Goal: Transaction & Acquisition: Purchase product/service

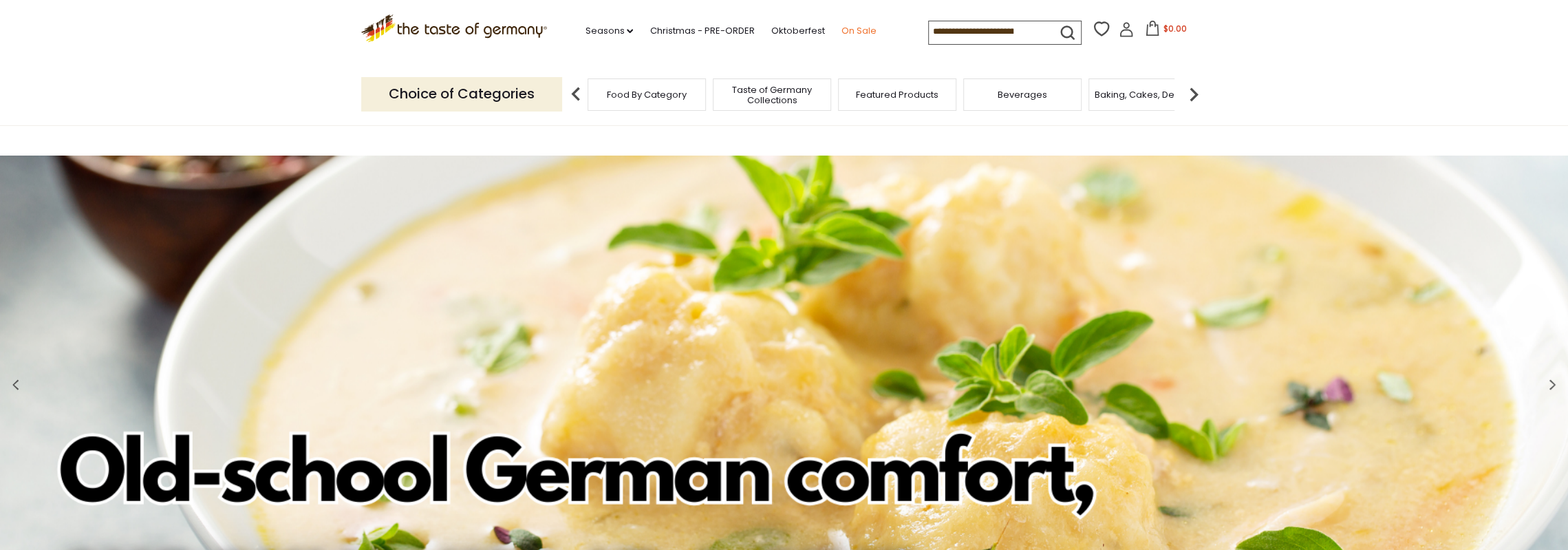
click at [856, 31] on link "On Sale" at bounding box center [858, 30] width 35 height 15
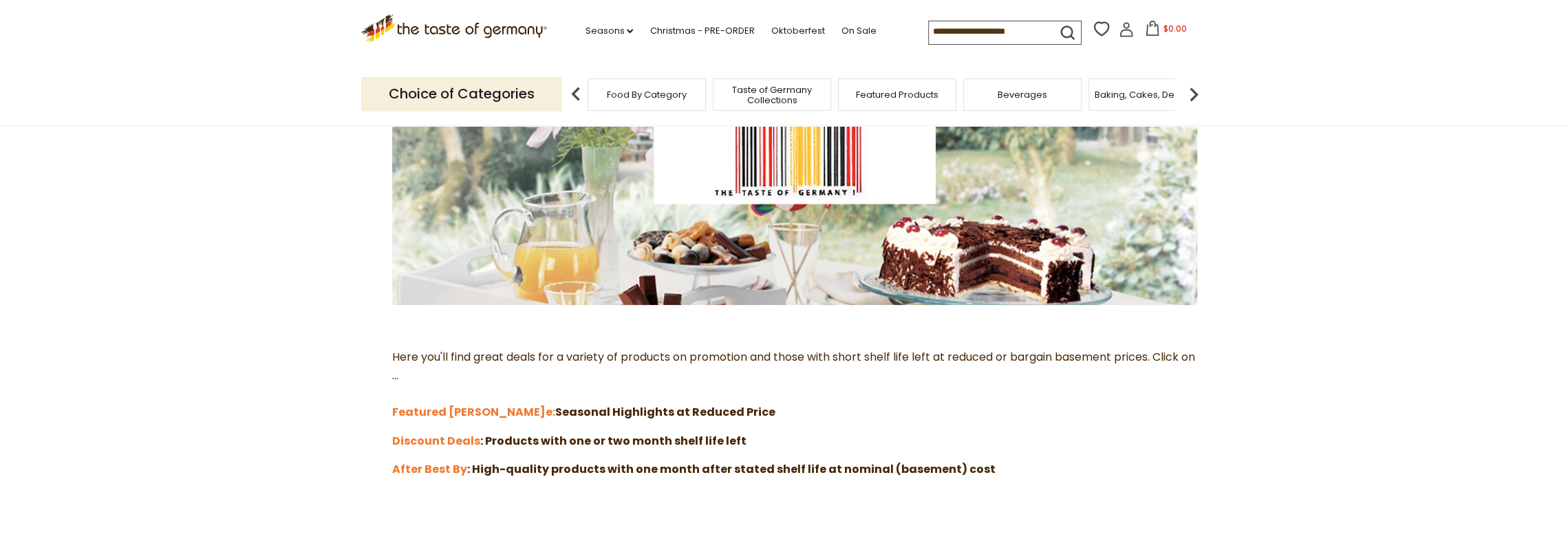
scroll to position [207, 0]
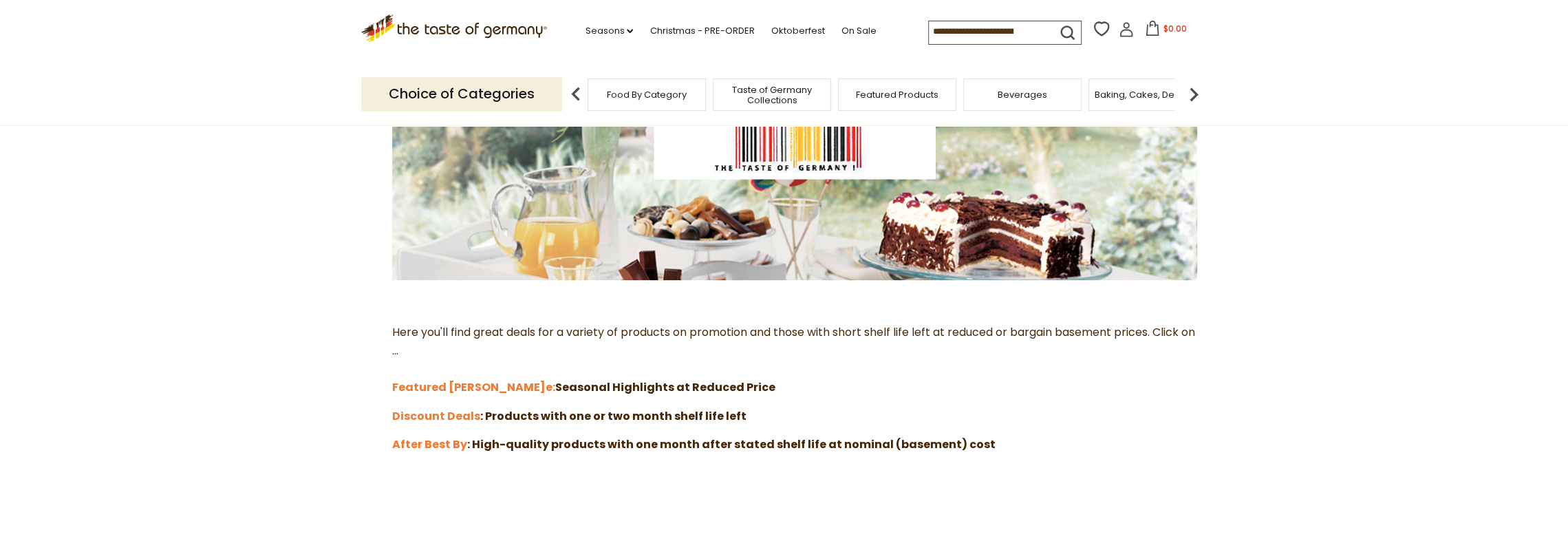
click at [477, 94] on p "Choice of Categories" at bounding box center [461, 94] width 201 height 34
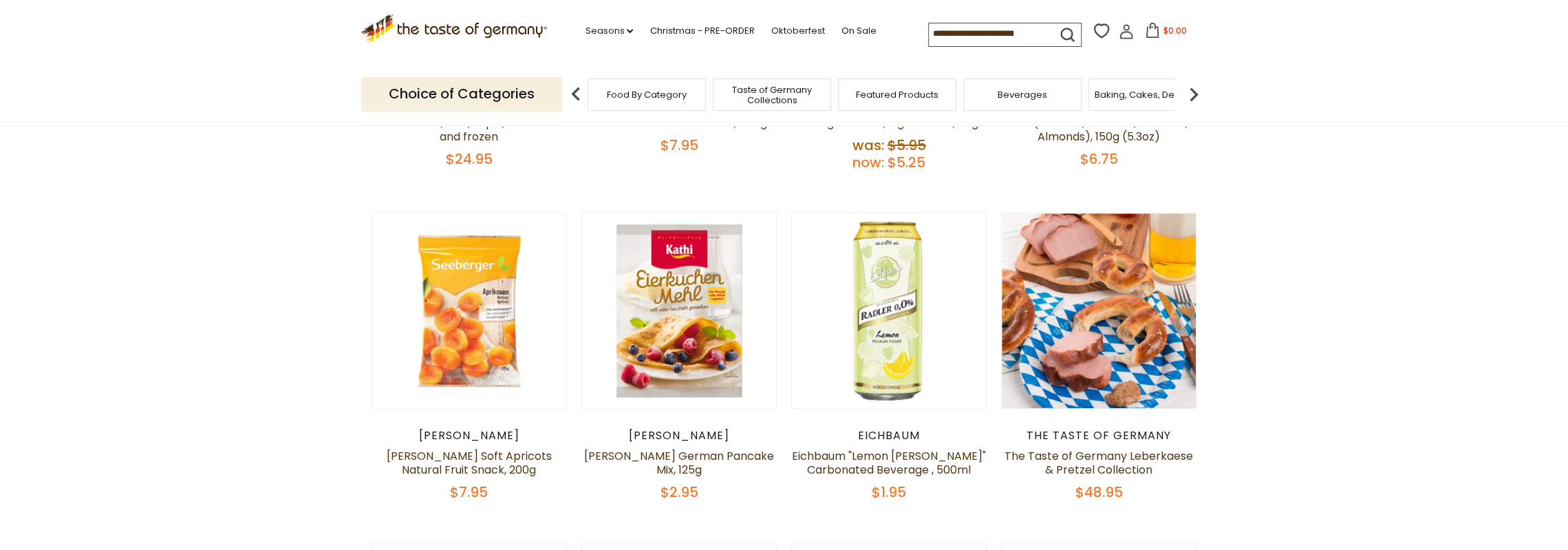
scroll to position [413, 0]
click at [886, 453] on link "Eichbaum "Lemon [PERSON_NAME]" Carbonated Beverage , 500ml" at bounding box center [889, 461] width 194 height 30
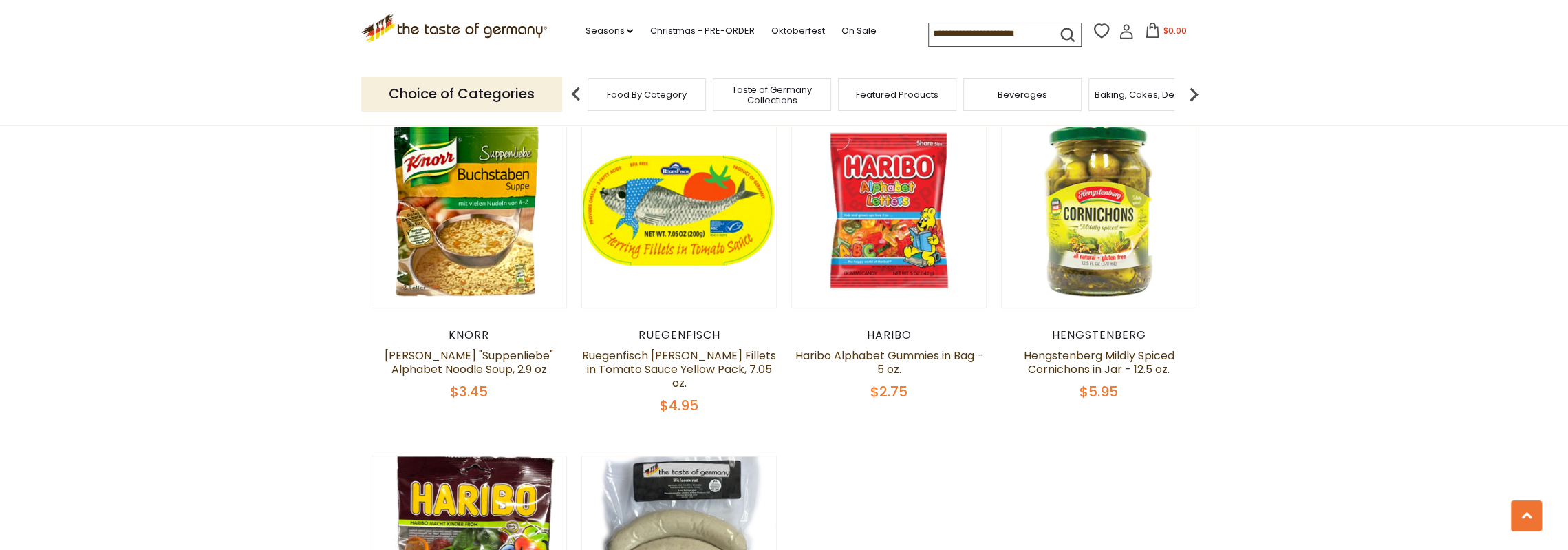
scroll to position [825, 0]
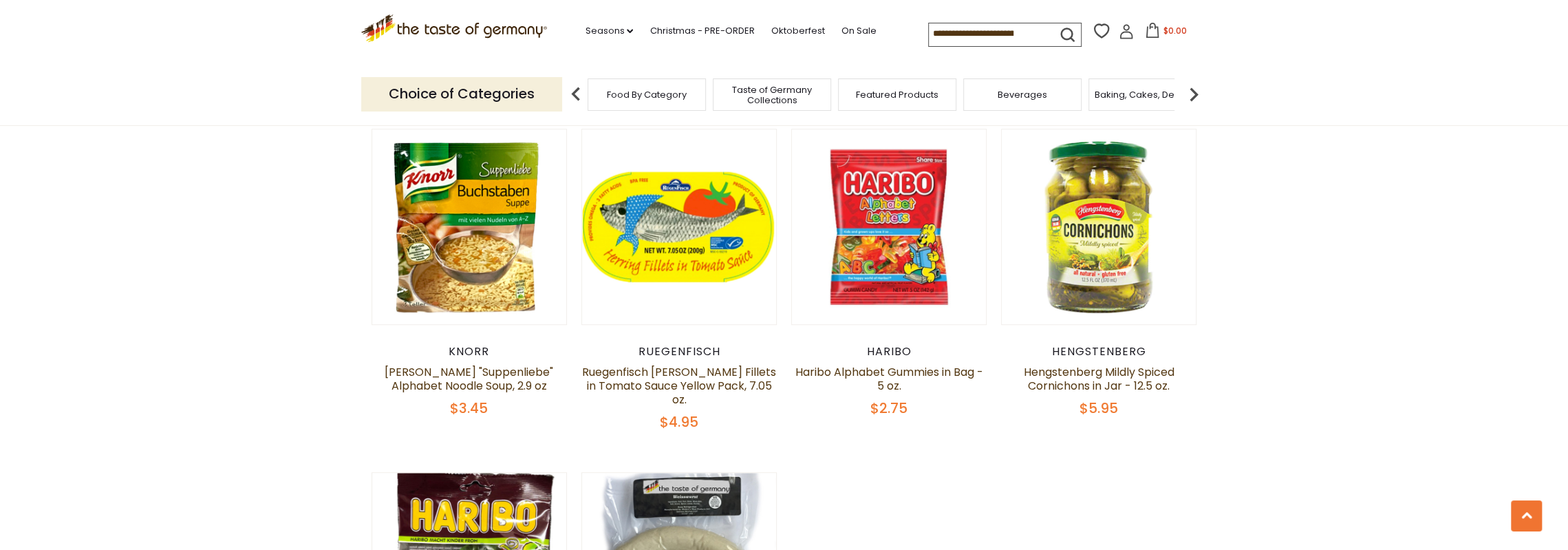
click at [1146, 90] on span "Baking, Cakes, Desserts" at bounding box center [1148, 94] width 107 height 10
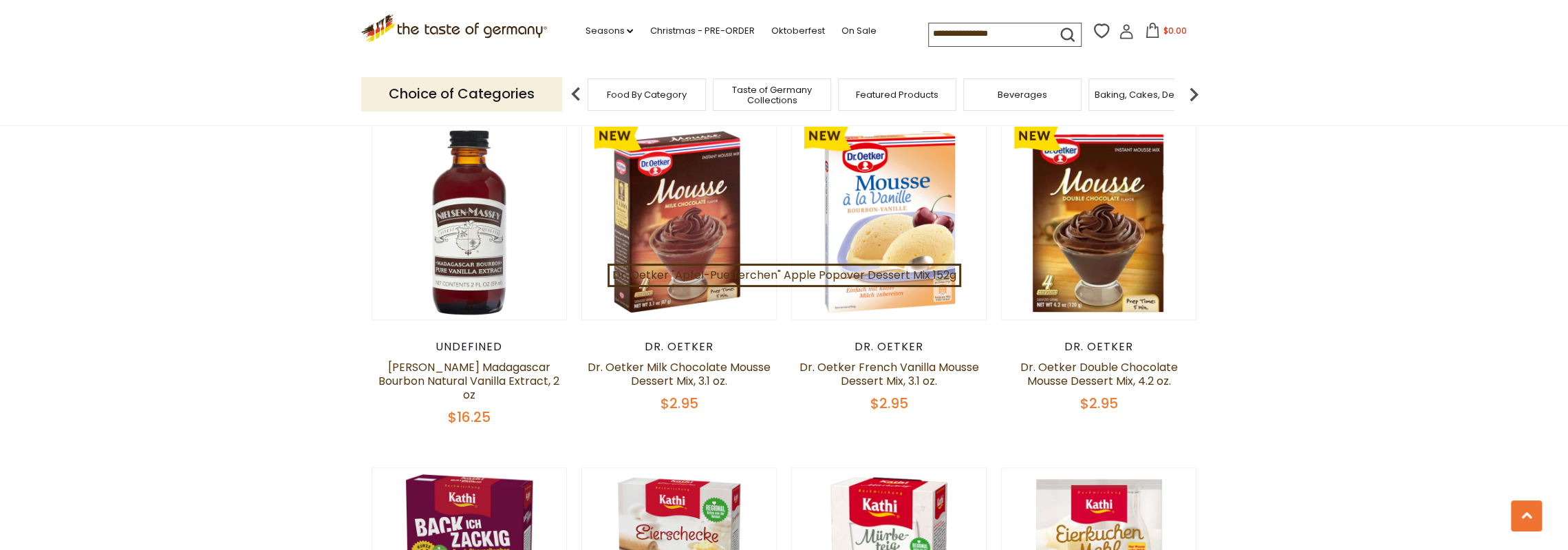
scroll to position [1238, 0]
